Goal: Task Accomplishment & Management: Manage account settings

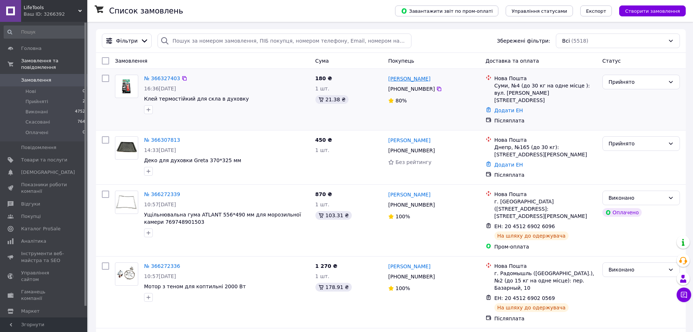
click at [394, 76] on link "[PERSON_NAME]" at bounding box center [409, 78] width 42 height 7
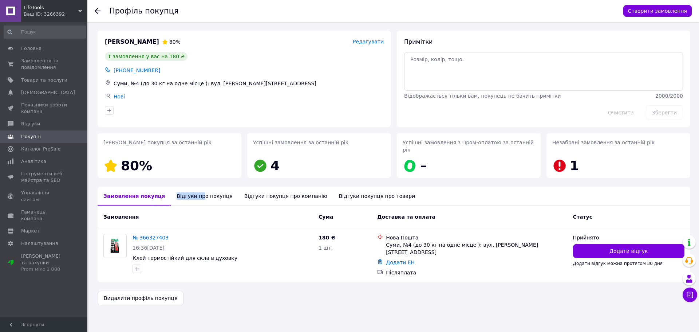
click at [191, 197] on div "Відгуки про покупця" at bounding box center [204, 195] width 67 height 19
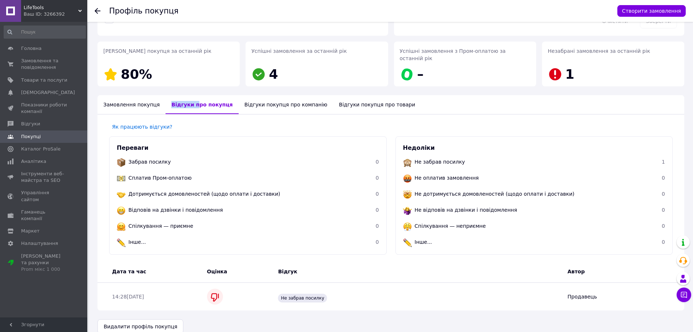
scroll to position [95, 0]
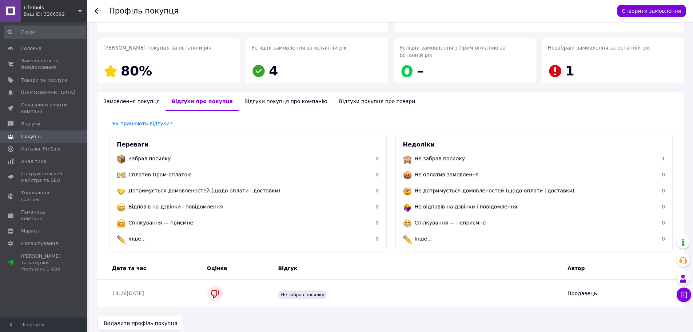
click at [45, 8] on span "LifeTools" at bounding box center [51, 7] width 55 height 7
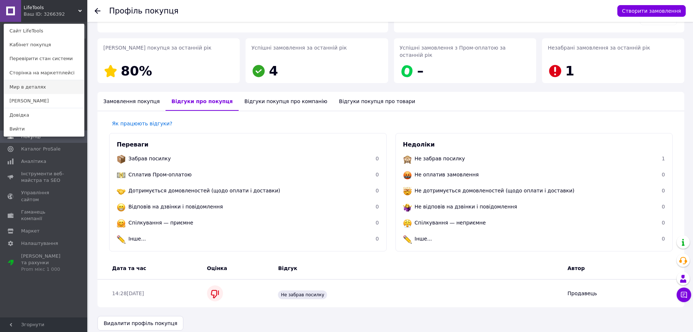
click at [29, 83] on link "Мир в деталях" at bounding box center [44, 87] width 80 height 14
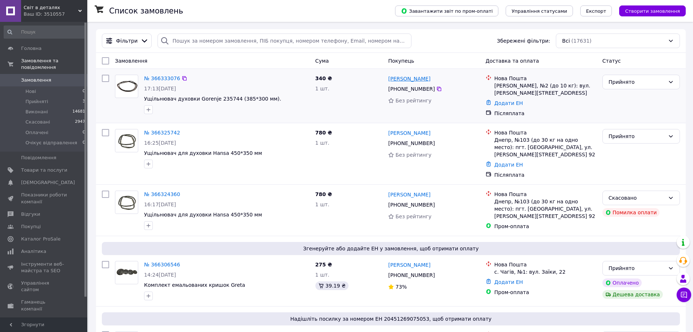
click at [405, 77] on link "[PERSON_NAME]" at bounding box center [409, 78] width 42 height 7
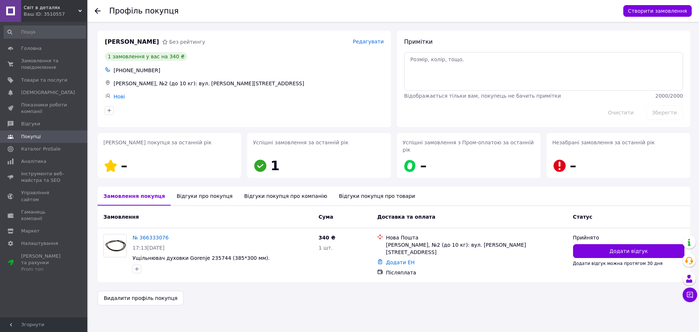
click at [199, 191] on div "Відгуки про покупця" at bounding box center [204, 195] width 67 height 19
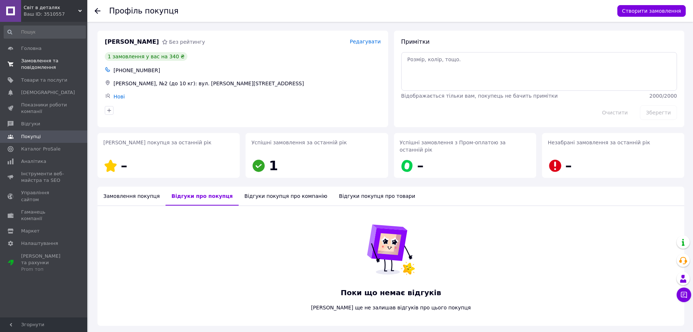
click at [45, 68] on span "Замовлення та повідомлення" at bounding box center [44, 64] width 46 height 13
